Goal: Check status: Check status

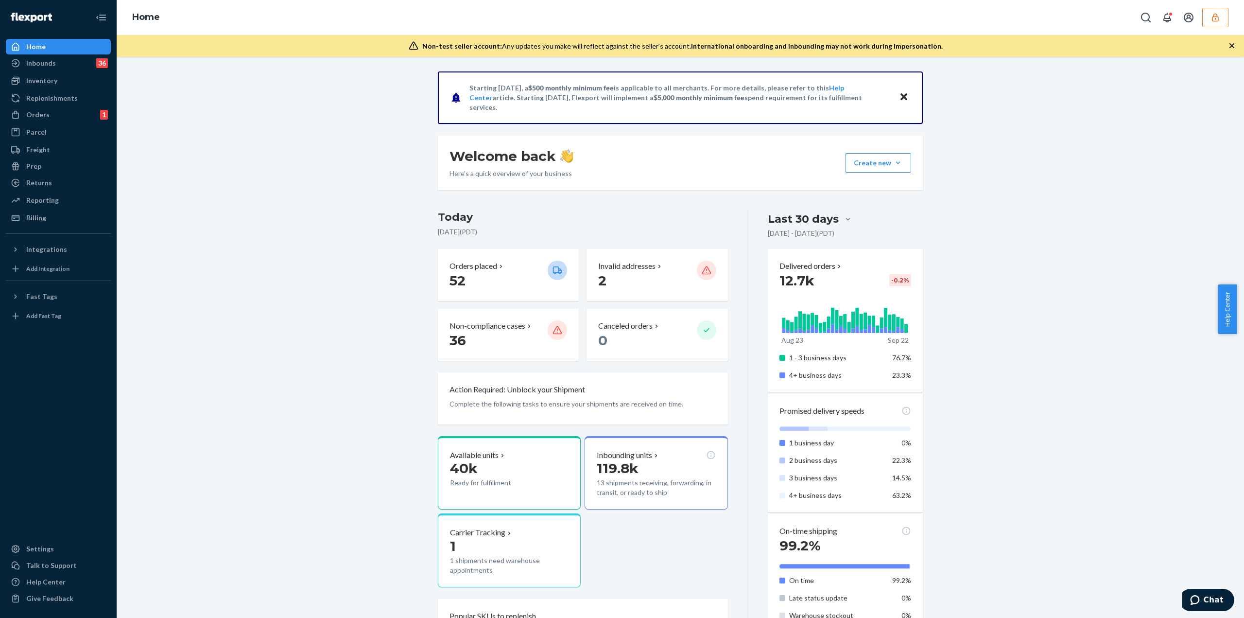
click at [1212, 17] on icon "button" at bounding box center [1216, 18] width 10 height 10
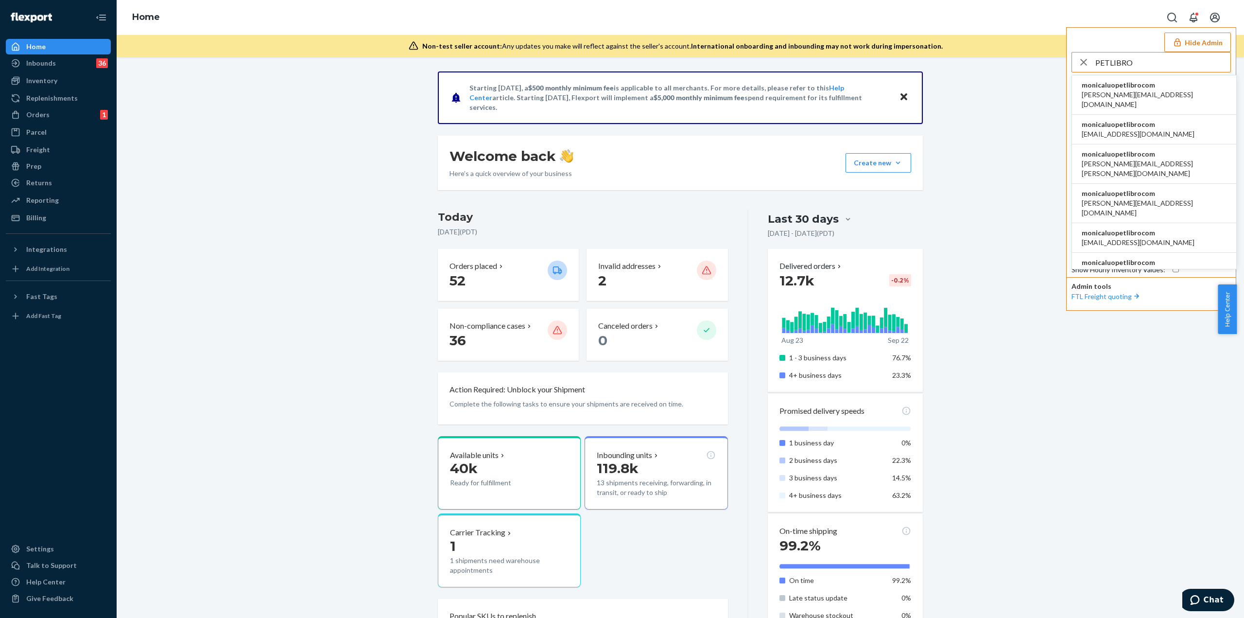
type input "PETLIBRO"
click at [1159, 120] on span "monicaluopetlibrocom" at bounding box center [1138, 125] width 113 height 10
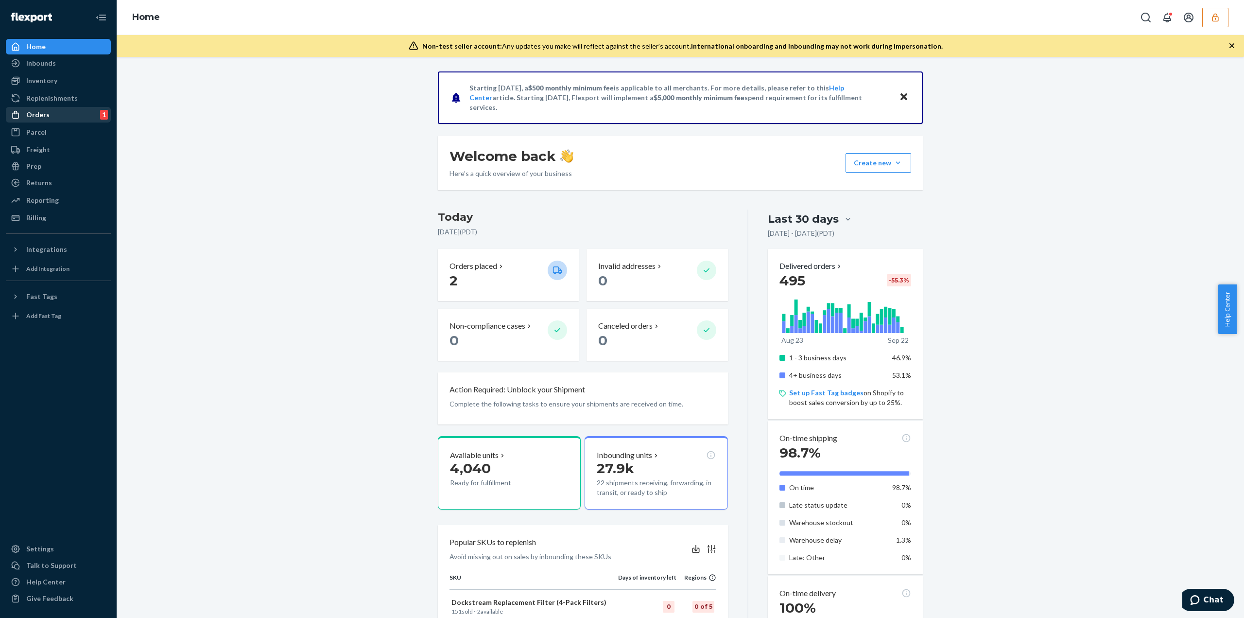
click at [50, 117] on div "Orders 1" at bounding box center [58, 115] width 103 height 14
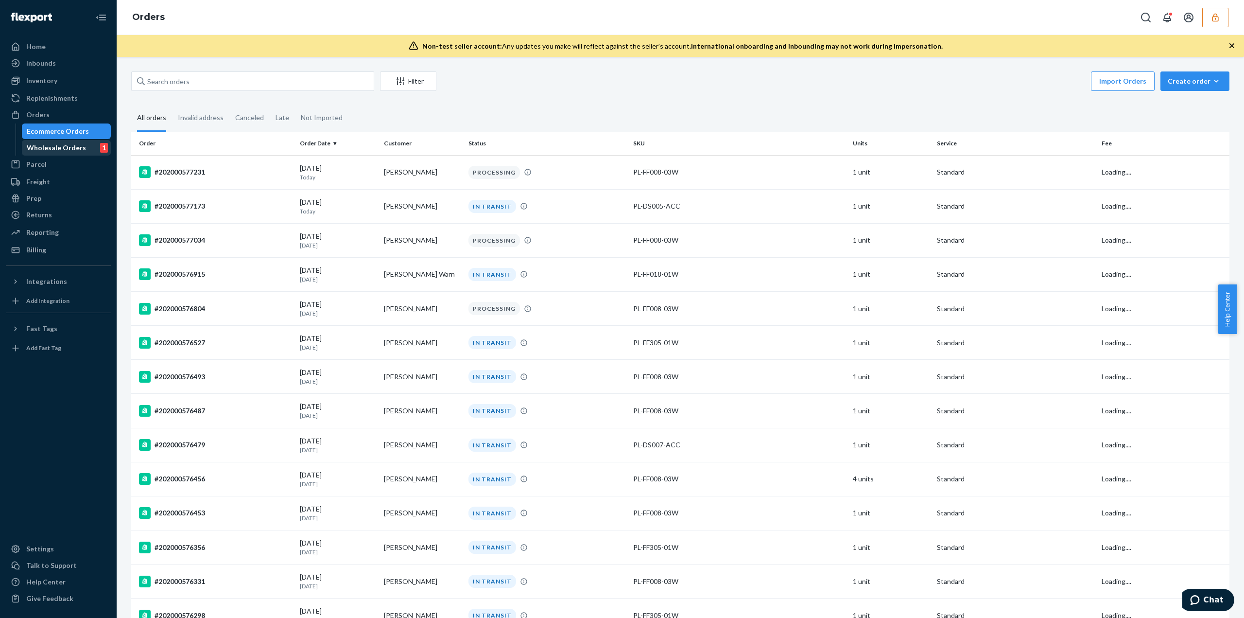
click at [54, 145] on div "Wholesale Orders" at bounding box center [56, 148] width 59 height 10
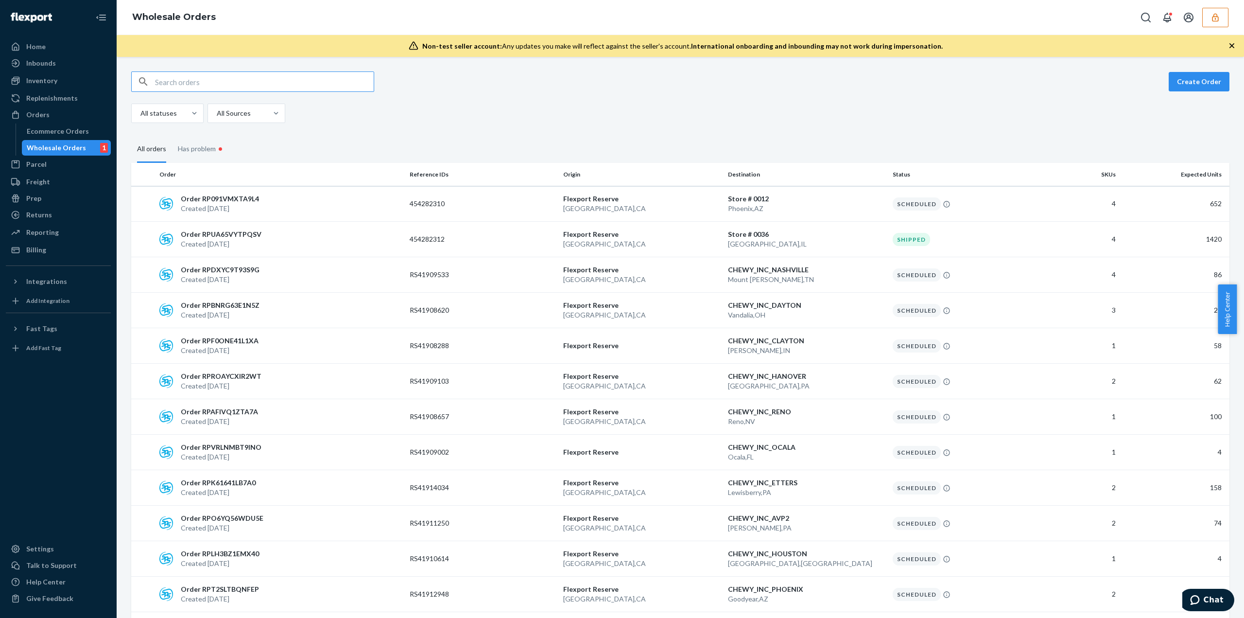
click at [176, 85] on input "text" at bounding box center [264, 81] width 219 height 19
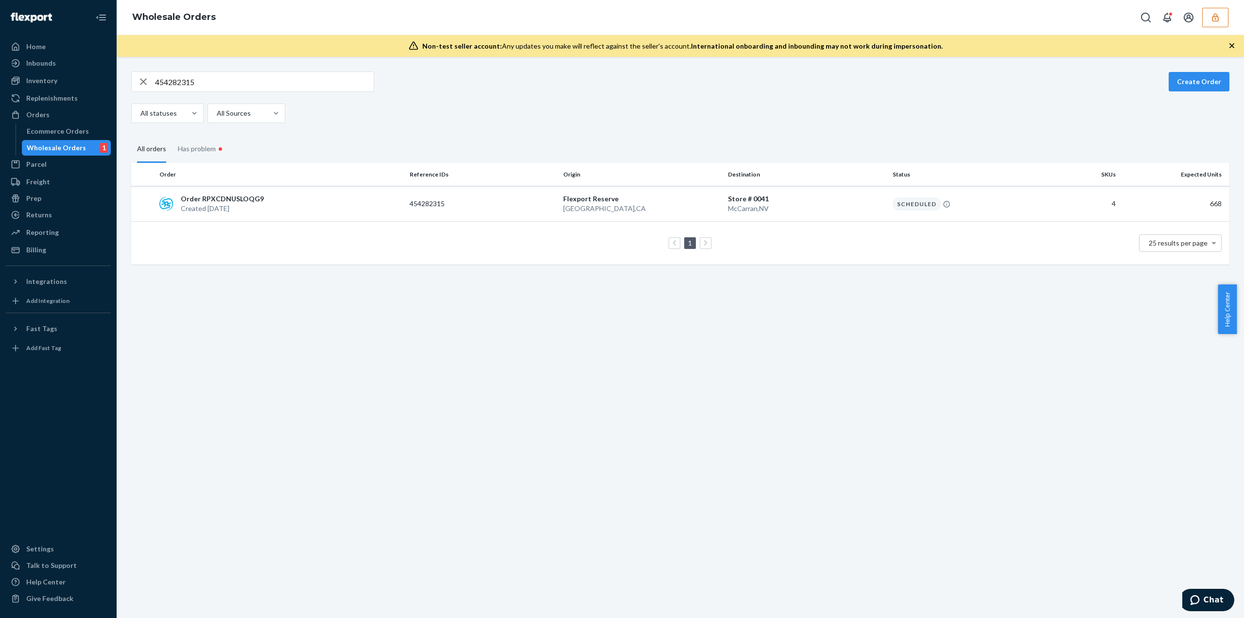
click at [234, 76] on input "454282315" at bounding box center [264, 81] width 219 height 19
paste input "0"
click at [202, 85] on input "454282310" at bounding box center [264, 81] width 219 height 19
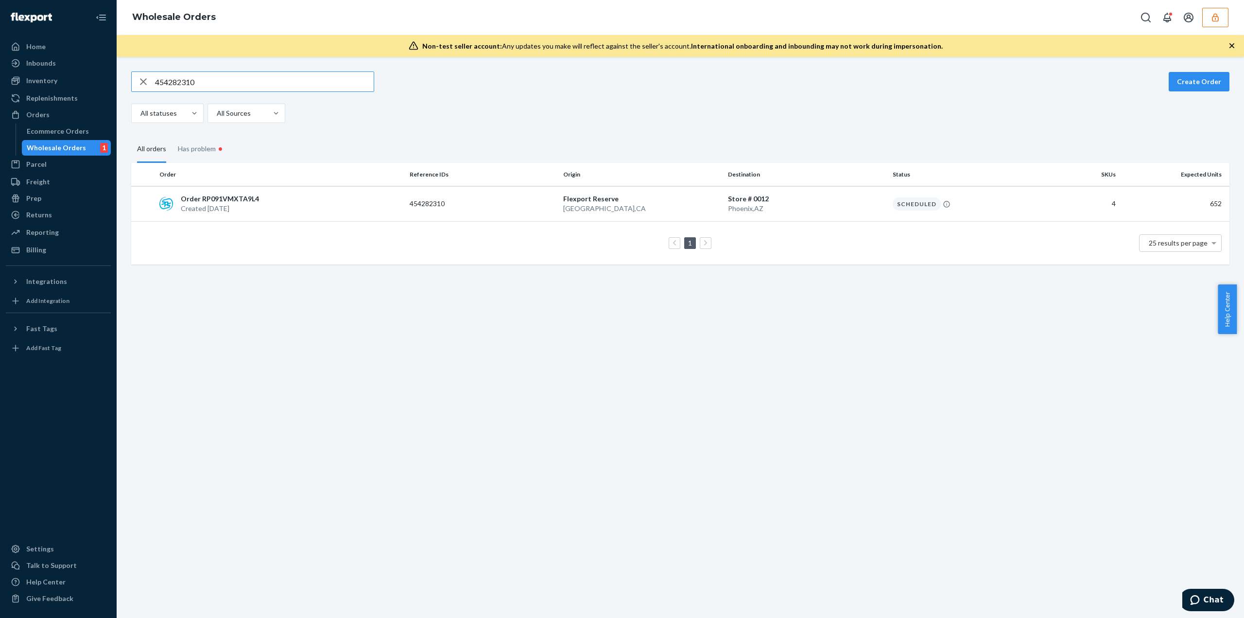
paste input "5"
type input "454282315"
drag, startPoint x: 971, startPoint y: 208, endPoint x: 961, endPoint y: 211, distance: 10.6
click at [971, 208] on div "Scheduled" at bounding box center [966, 203] width 146 height 13
click at [270, 85] on input "454282315" at bounding box center [264, 81] width 219 height 19
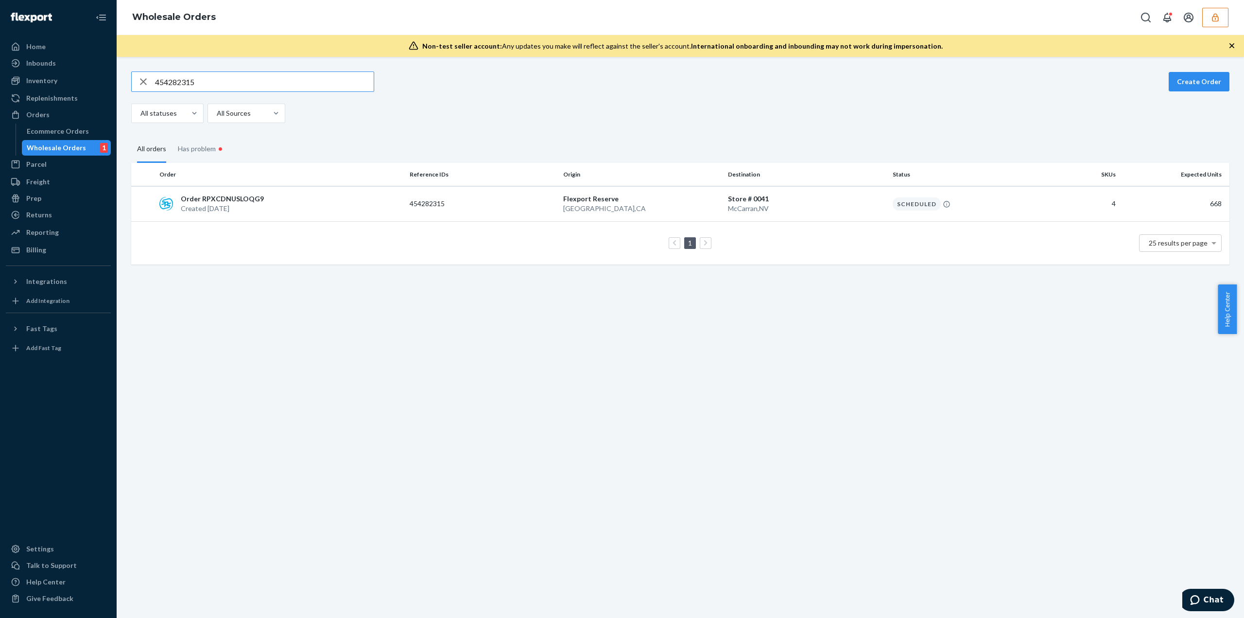
click at [270, 85] on input "454282315" at bounding box center [264, 81] width 219 height 19
click at [247, 84] on input "454291519" at bounding box center [264, 81] width 219 height 19
click at [245, 83] on input "454291519" at bounding box center [264, 81] width 219 height 19
click at [245, 80] on input "454291519" at bounding box center [264, 81] width 219 height 19
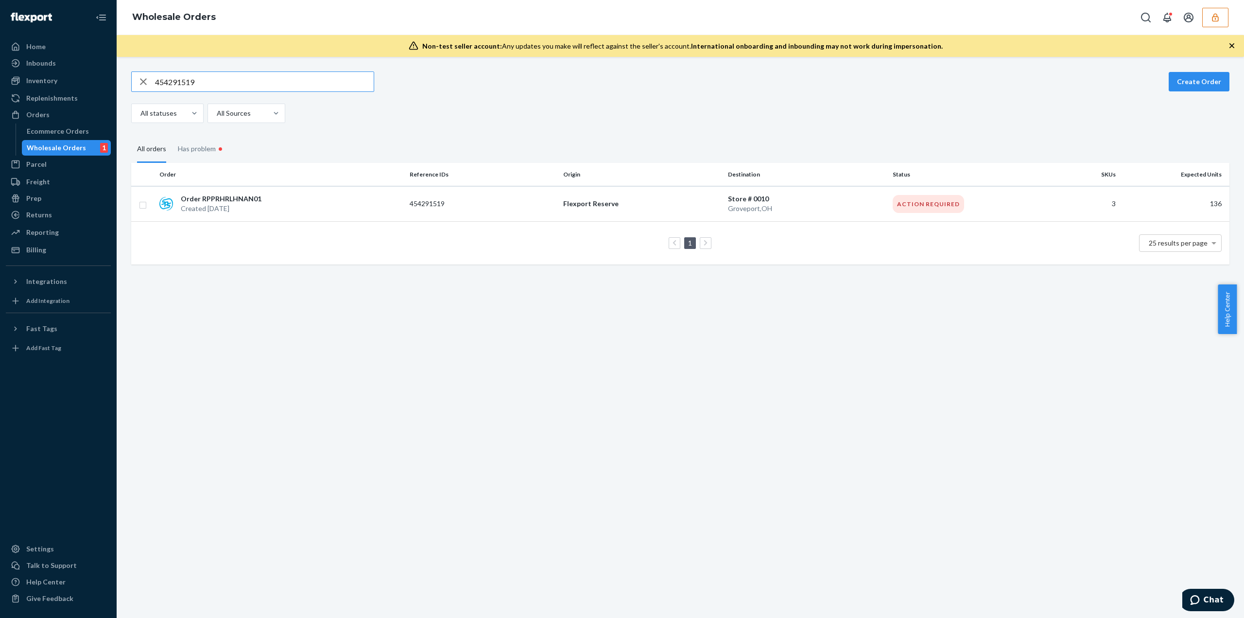
paste input "20"
type input "454291520"
click at [657, 481] on div "454291520 Create Order All statuses All Sources All orders Has problem • Order …" at bounding box center [681, 337] width 1128 height 561
click at [233, 301] on div "454291520 Create Order All statuses All Sources All orders Has problem • Order …" at bounding box center [681, 337] width 1128 height 561
